Goal: Information Seeking & Learning: Learn about a topic

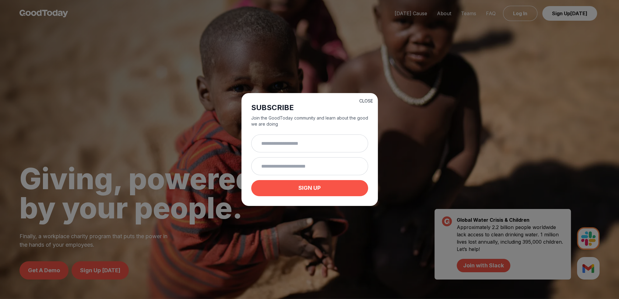
click at [365, 101] on button "CLOSE" at bounding box center [366, 101] width 14 height 6
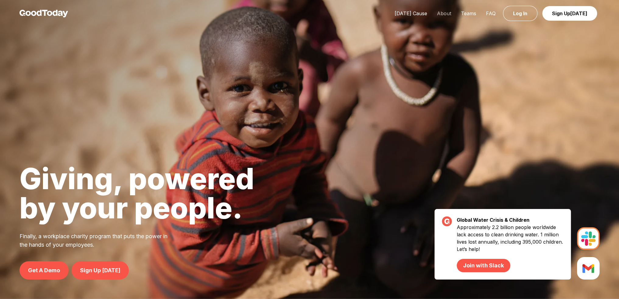
click at [441, 13] on link "About" at bounding box center [444, 13] width 24 height 6
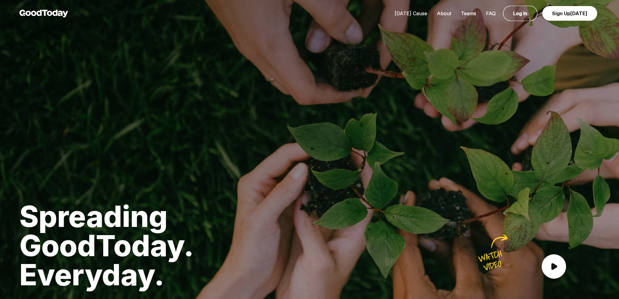
click at [411, 12] on link "[DATE] Cause" at bounding box center [411, 13] width 42 height 6
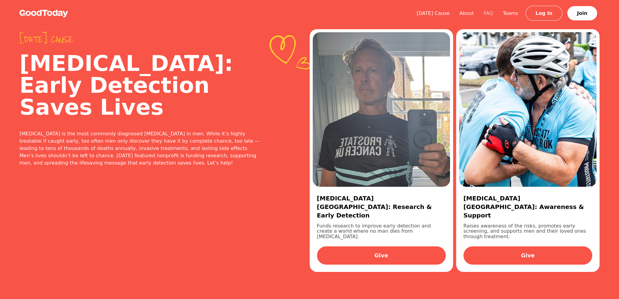
click at [493, 14] on link "FAQ" at bounding box center [488, 13] width 19 height 6
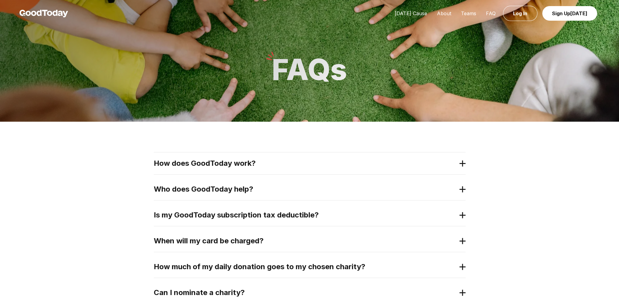
click at [463, 161] on 2 at bounding box center [463, 164] width 0 height 6
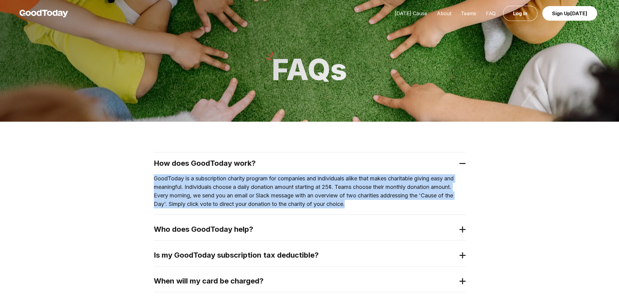
drag, startPoint x: 155, startPoint y: 179, endPoint x: 357, endPoint y: 203, distance: 202.8
click at [357, 203] on p "GoodToday is a subscription charity program for companies and individuals alike…" at bounding box center [310, 192] width 312 height 34
copy p "GoodToday is a subscription charity program for companies and individuals alike…"
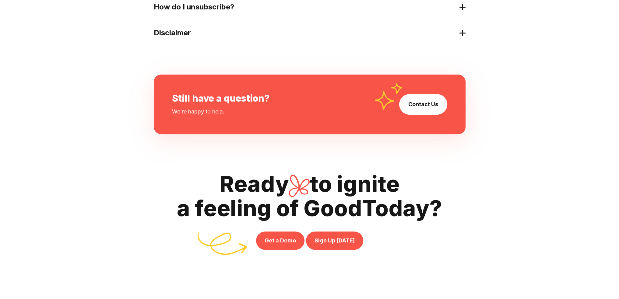
scroll to position [548, 0]
